Goal: Information Seeking & Learning: Learn about a topic

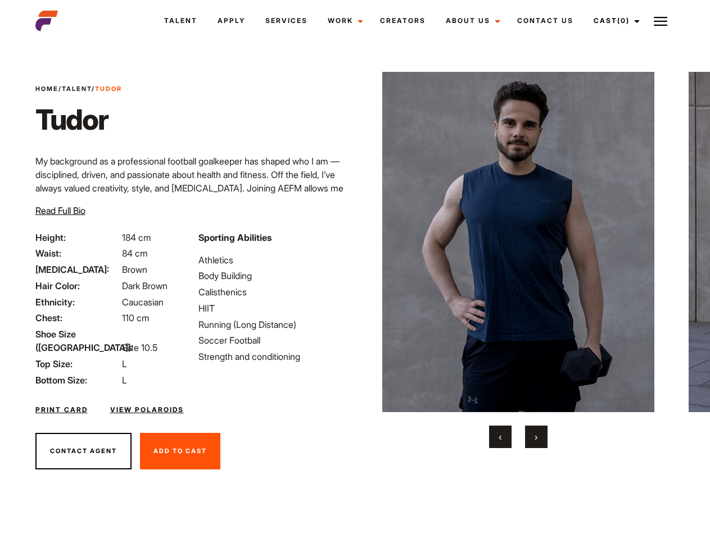
click at [614, 21] on link "Cast (0)" at bounding box center [614, 21] width 63 height 30
click at [660, 21] on img at bounding box center [660, 21] width 13 height 13
click at [518, 260] on img at bounding box center [518, 242] width 273 height 341
click at [355, 242] on div "Sporting Abilities Athletics Body Building Calisthenics HIIT Running (Long Dist…" at bounding box center [273, 309] width 163 height 156
click at [500, 437] on button "‹" at bounding box center [500, 437] width 22 height 22
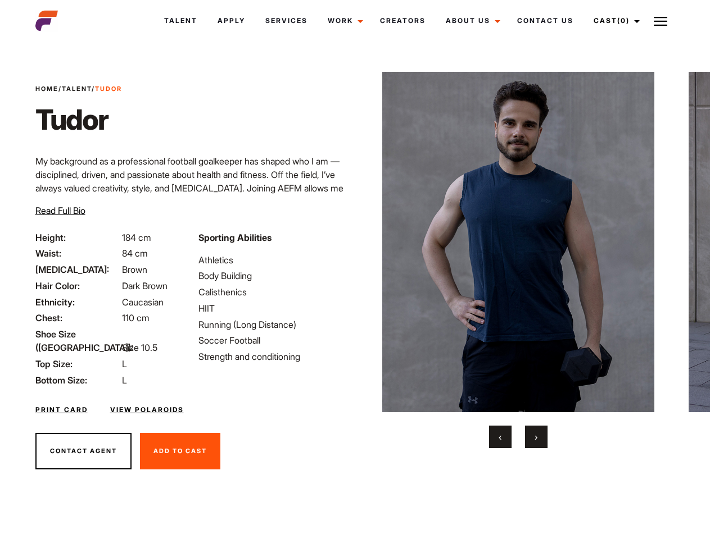
click at [536, 437] on button "›" at bounding box center [536, 437] width 22 height 22
